Goal: Task Accomplishment & Management: Use online tool/utility

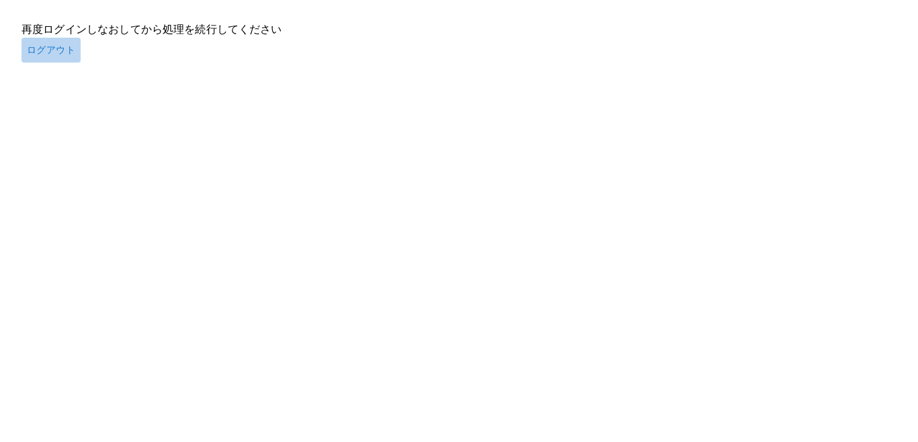
click at [49, 56] on button "ログアウト" at bounding box center [51, 50] width 59 height 25
click at [46, 52] on button "ログアウト" at bounding box center [51, 50] width 59 height 25
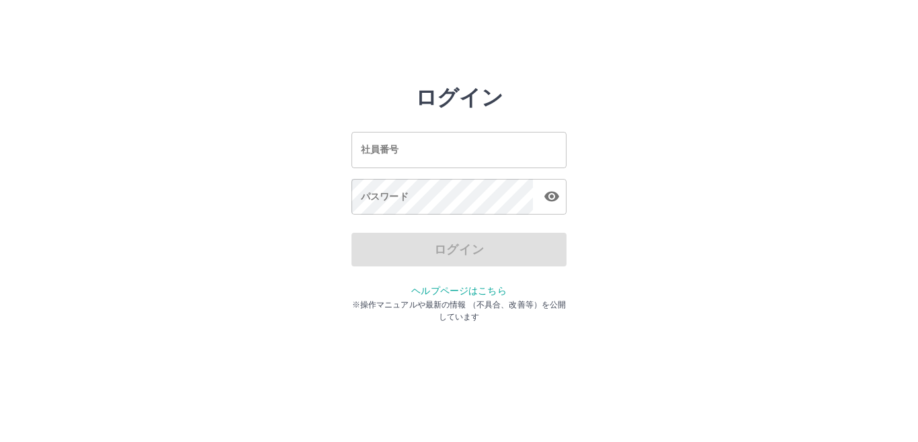
click at [372, 151] on input "社員番号" at bounding box center [458, 150] width 215 height 36
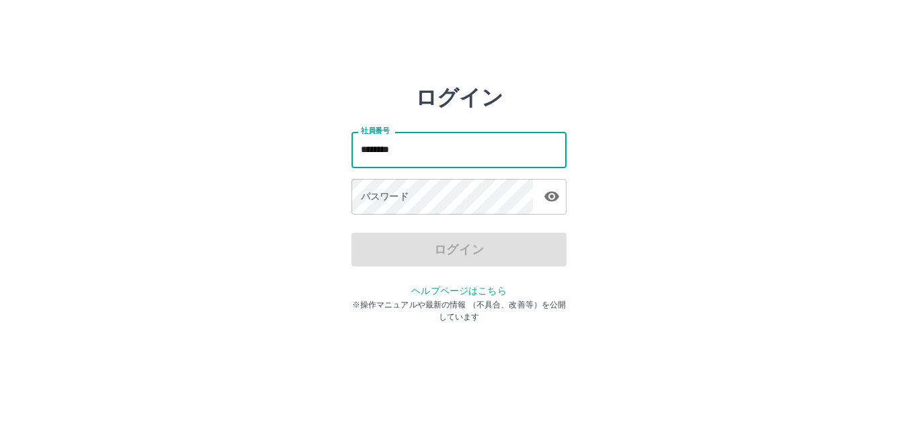
type input "*******"
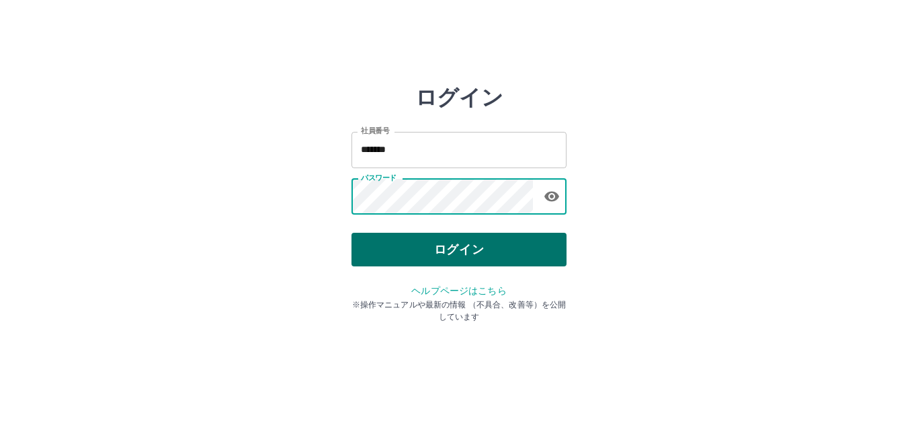
click at [448, 246] on button "ログイン" at bounding box center [458, 250] width 215 height 34
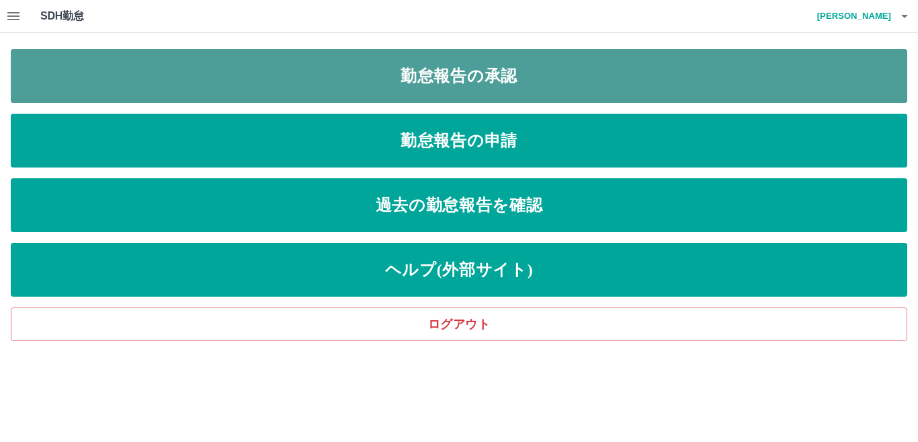
click at [429, 81] on link "勤怠報告の承認" at bounding box center [459, 76] width 897 height 54
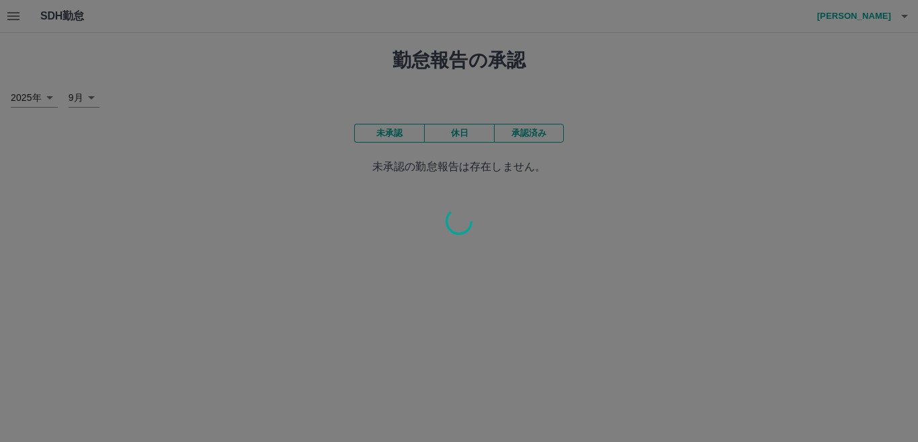
click at [429, 81] on div at bounding box center [459, 221] width 918 height 442
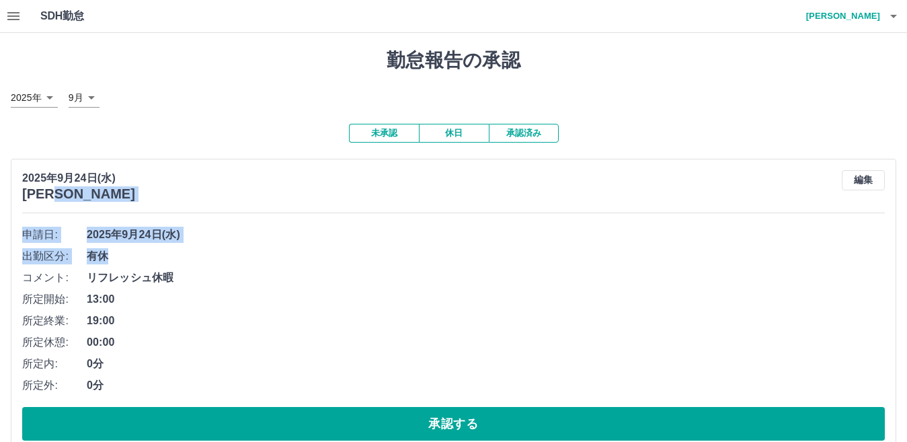
drag, startPoint x: 109, startPoint y: 257, endPoint x: 200, endPoint y: 213, distance: 100.7
click at [200, 213] on div "[DATE] [PERSON_NAME] 編集 申請日: [DATE] 出勤区分: 有休 コメント: リフレッシュ休暇 所定開始: 13:00 所定終業: 1…" at bounding box center [453, 305] width 885 height 293
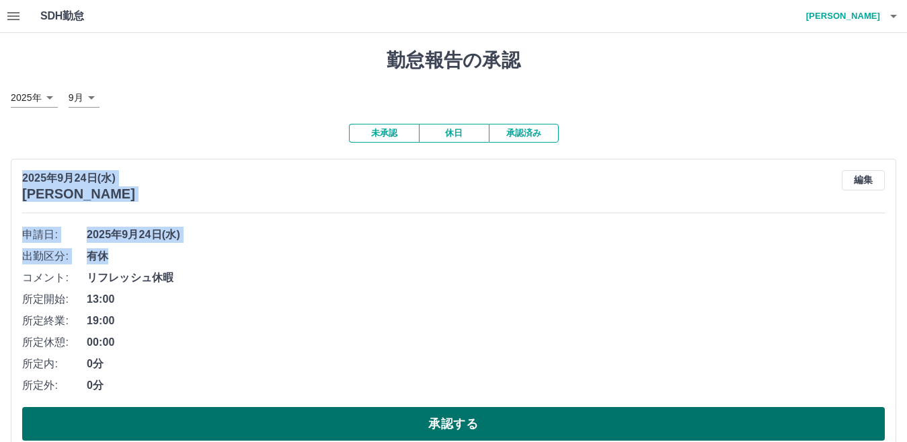
click at [431, 423] on button "承認する" at bounding box center [453, 424] width 862 height 34
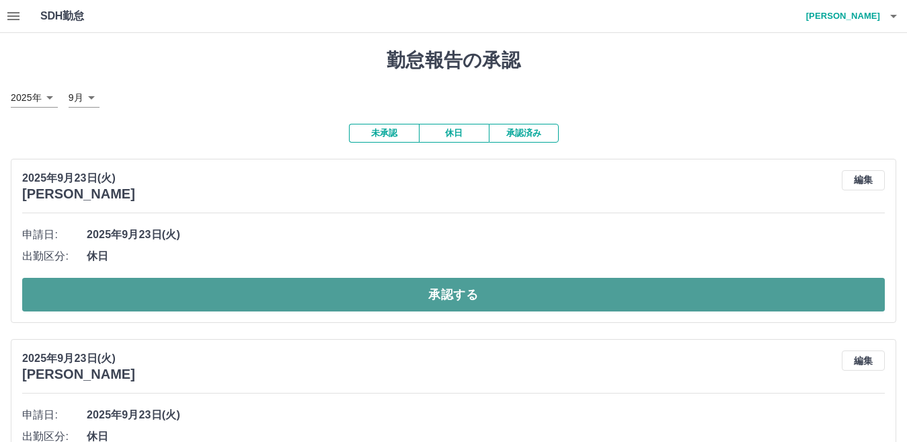
click at [444, 296] on button "承認する" at bounding box center [453, 295] width 862 height 34
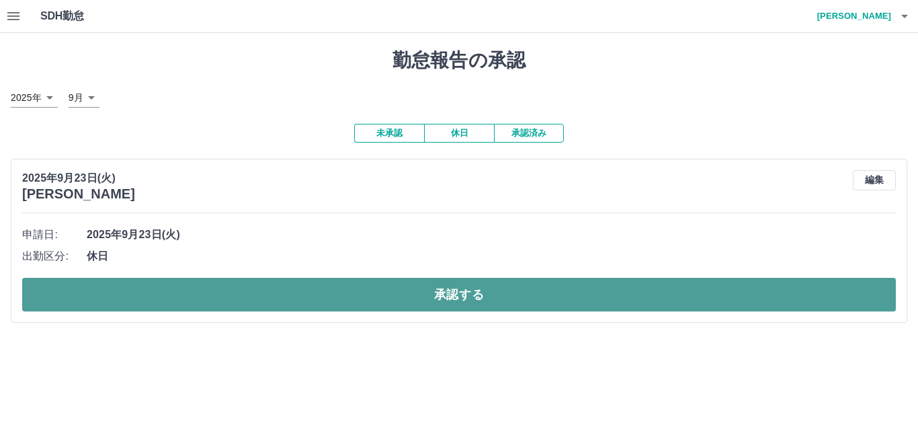
click at [453, 293] on button "承認する" at bounding box center [459, 295] width 874 height 34
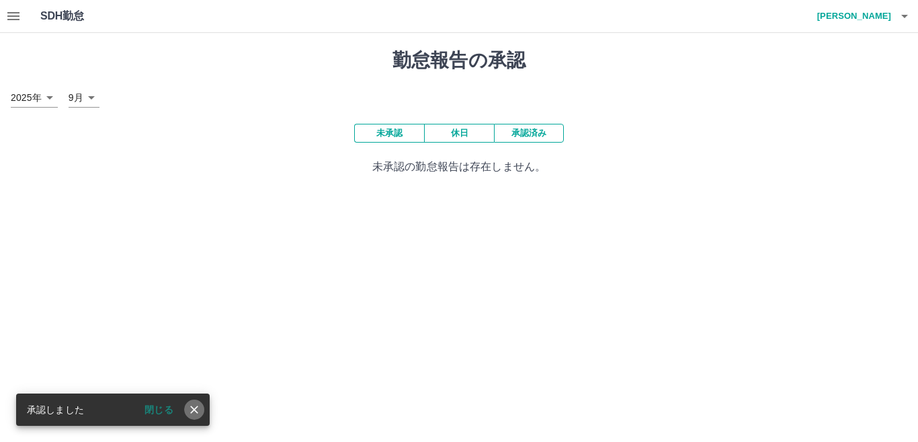
click at [192, 408] on icon "close" at bounding box center [194, 409] width 8 height 8
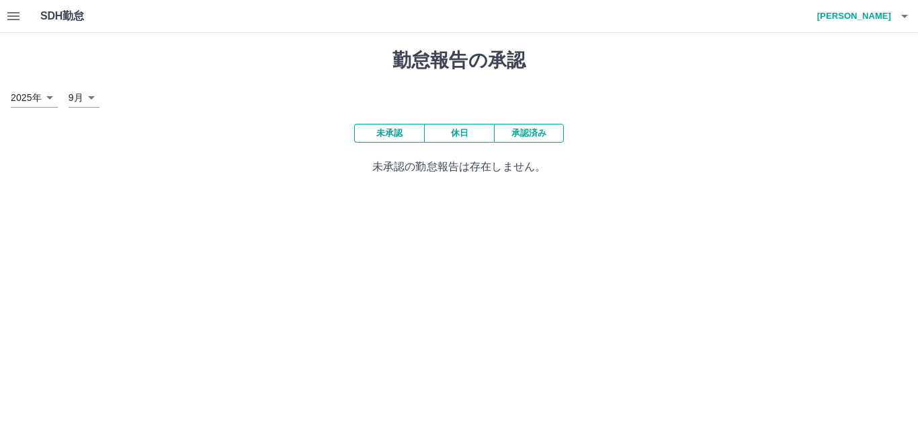
click at [13, 14] on icon "button" at bounding box center [13, 16] width 16 height 16
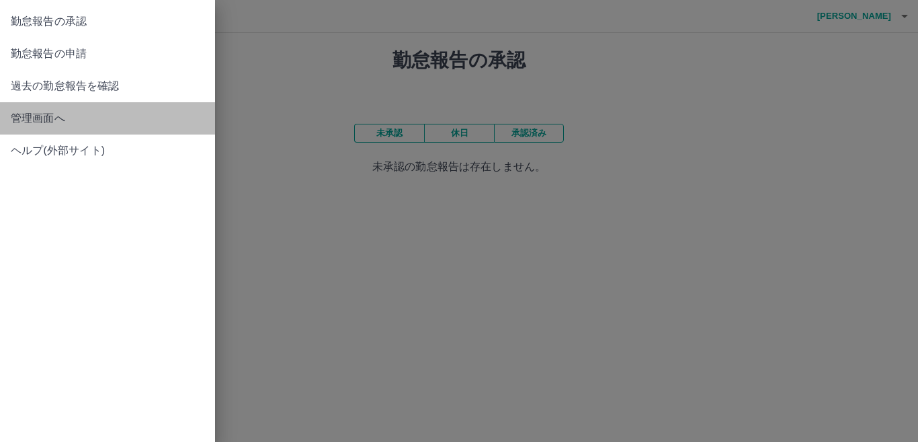
click at [33, 115] on span "管理画面へ" at bounding box center [108, 118] width 194 height 16
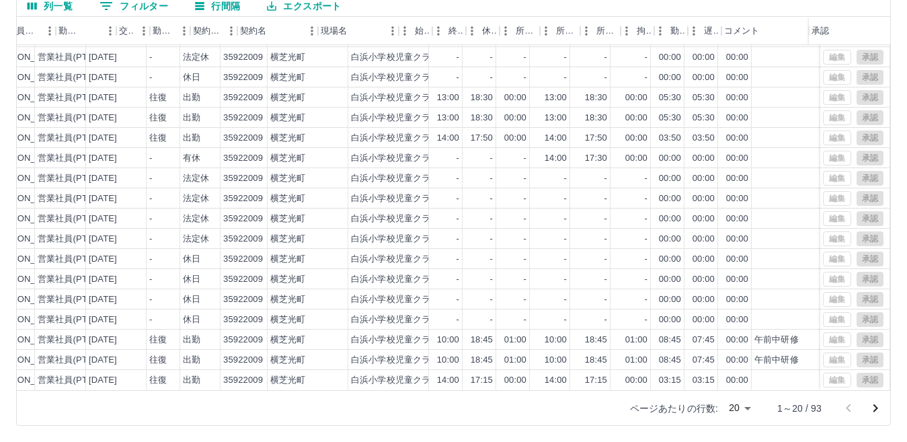
scroll to position [70, 0]
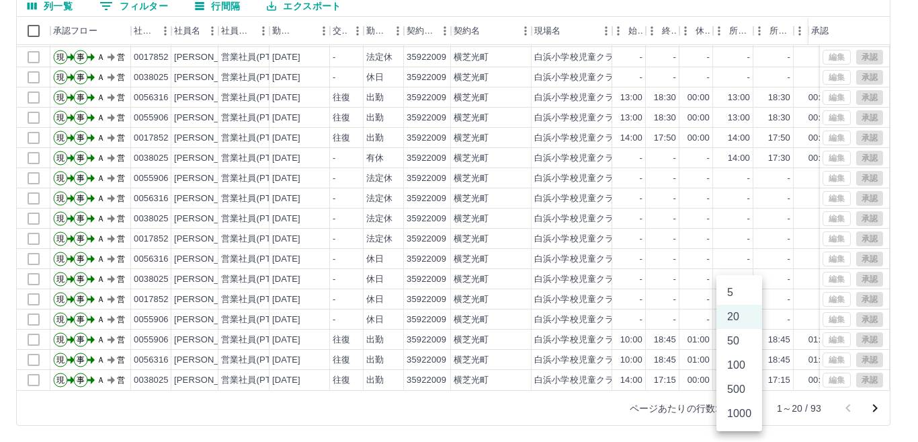
click at [745, 404] on body "SDH勤怠 一ノ[PERSON_NAME] 勤務実績承認 前月 [DATE] 次月 今月 月選択 承認モード 削除モード 一括承認 列一覧 0 フィルター 行…" at bounding box center [459, 158] width 918 height 568
click at [736, 388] on li "500" at bounding box center [739, 389] width 46 height 24
type input "***"
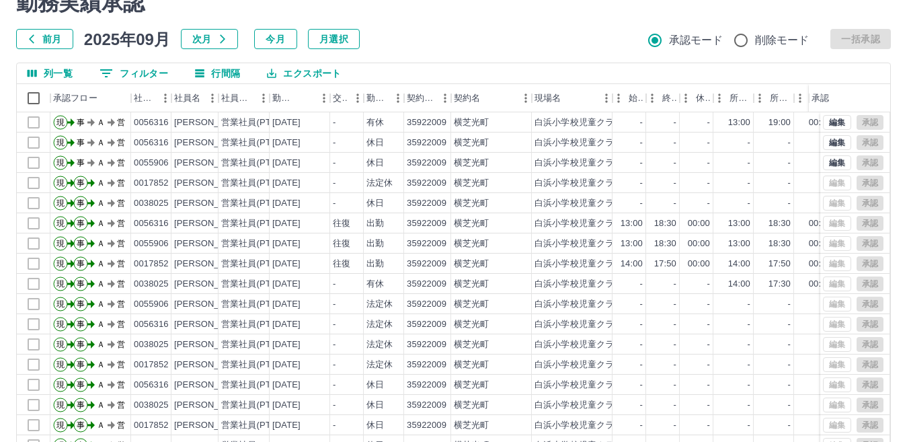
scroll to position [0, 0]
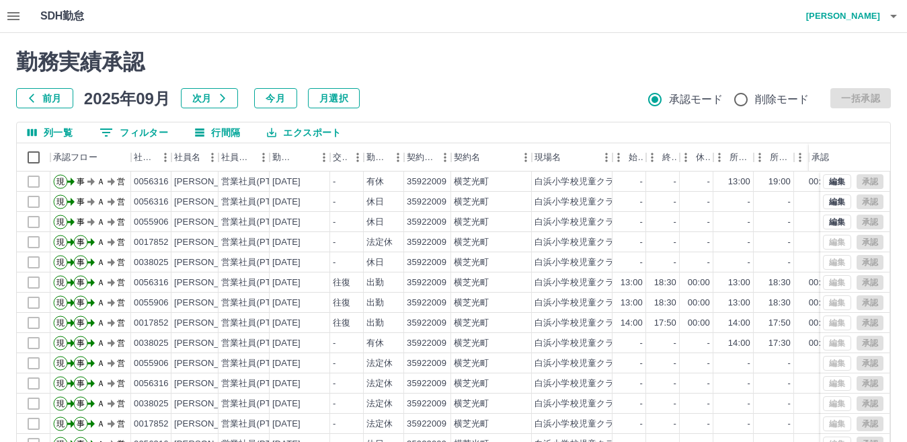
click at [886, 161] on div "承認" at bounding box center [848, 157] width 81 height 28
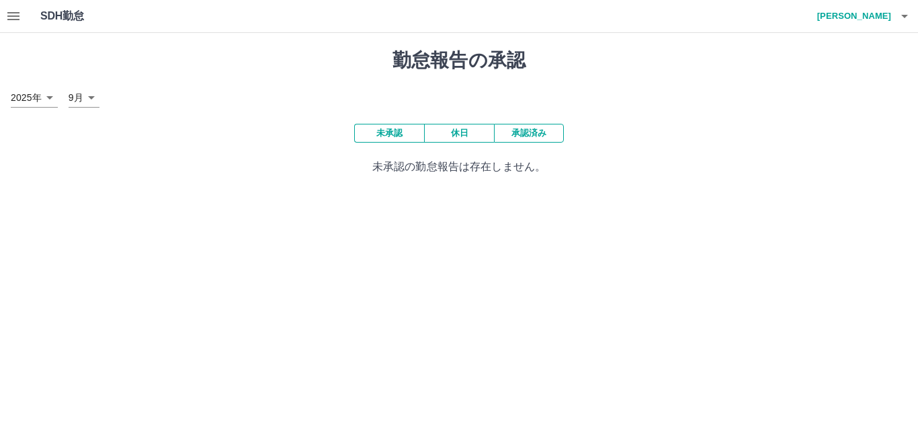
click at [530, 130] on button "承認済み" at bounding box center [529, 133] width 70 height 19
